Goal: Information Seeking & Learning: Learn about a topic

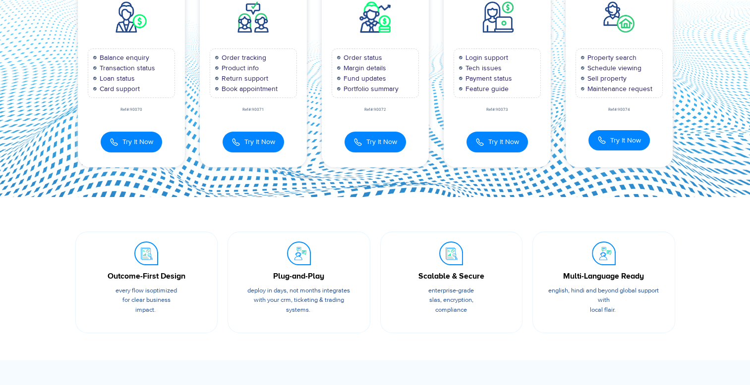
scroll to position [198, 0]
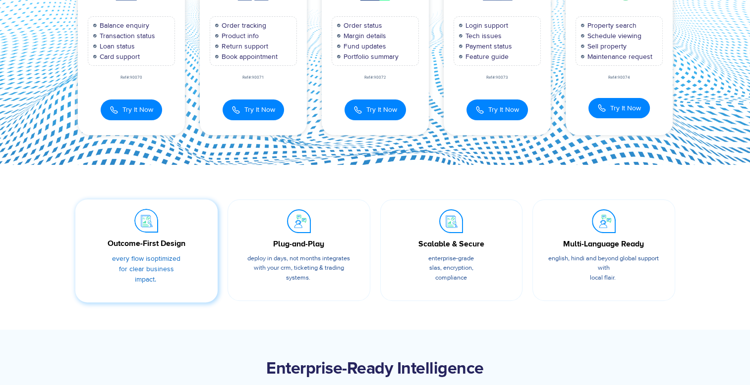
click at [150, 246] on div "Outcome-First Design" at bounding box center [146, 244] width 113 height 12
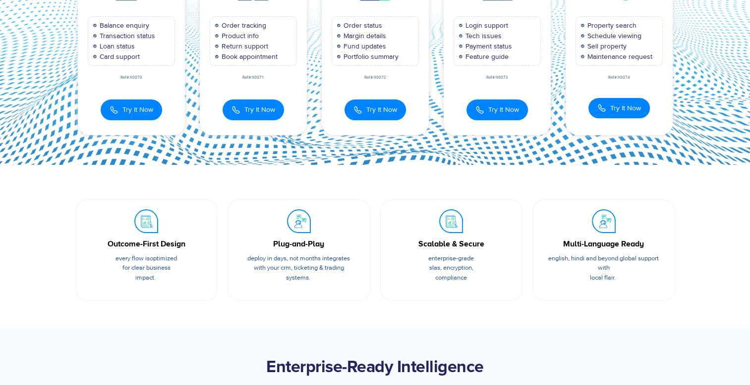
click at [663, 360] on h2 "Enterprise-Ready Intelligence" at bounding box center [374, 368] width 609 height 20
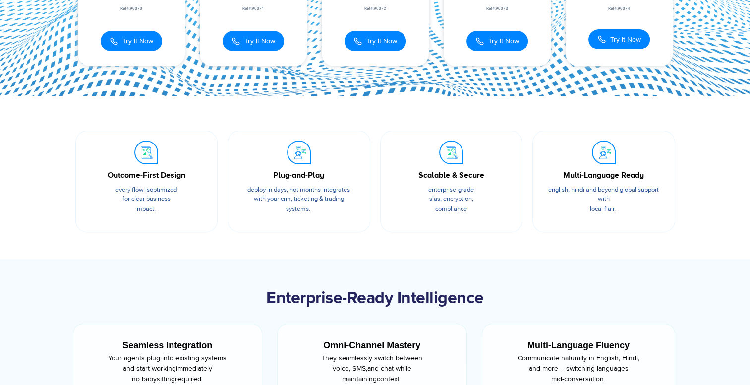
scroll to position [446, 0]
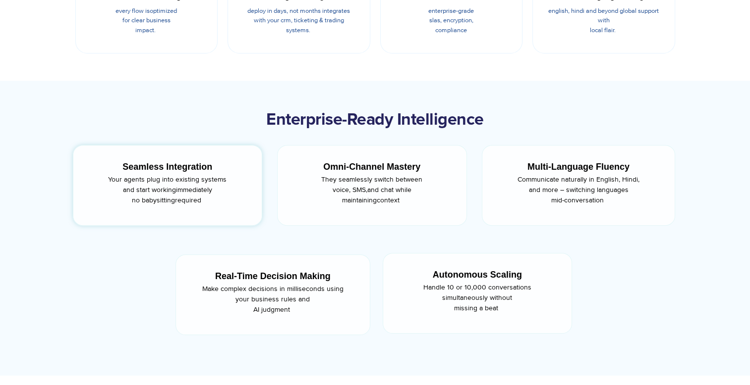
click at [153, 178] on span "Your agents plug into existing systems and start working" at bounding box center [167, 184] width 118 height 19
click at [516, 269] on div "Autonomous Scaling" at bounding box center [477, 275] width 152 height 13
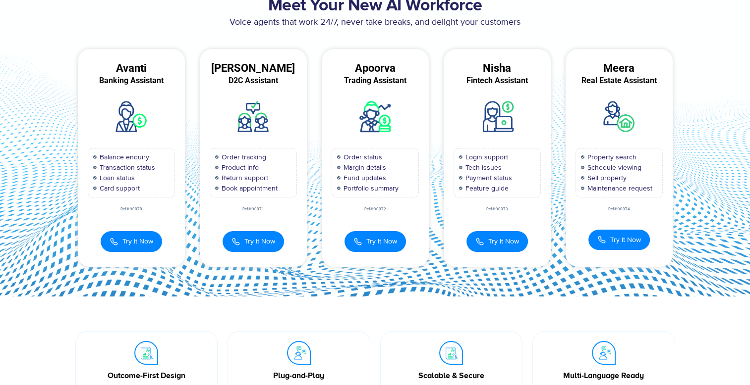
scroll to position [0, 0]
